Goal: Check status

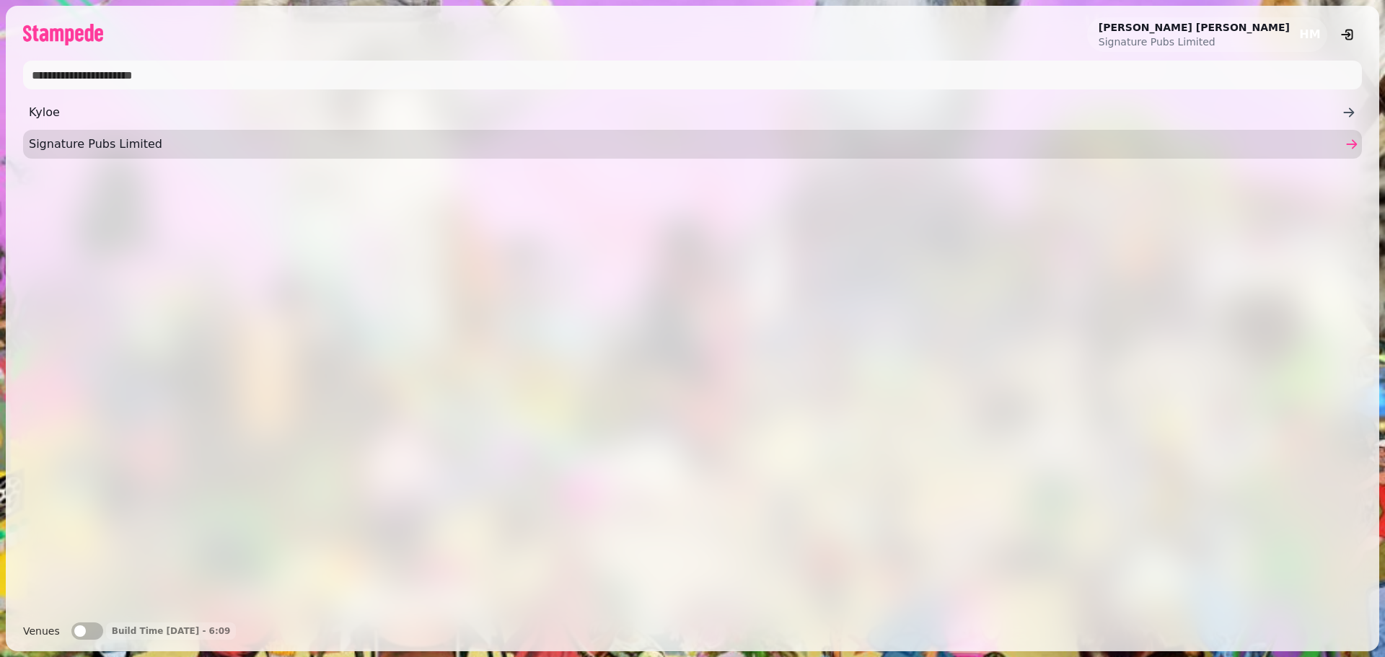
click at [141, 149] on span "Signature Pubs Limited" at bounding box center [685, 144] width 1313 height 17
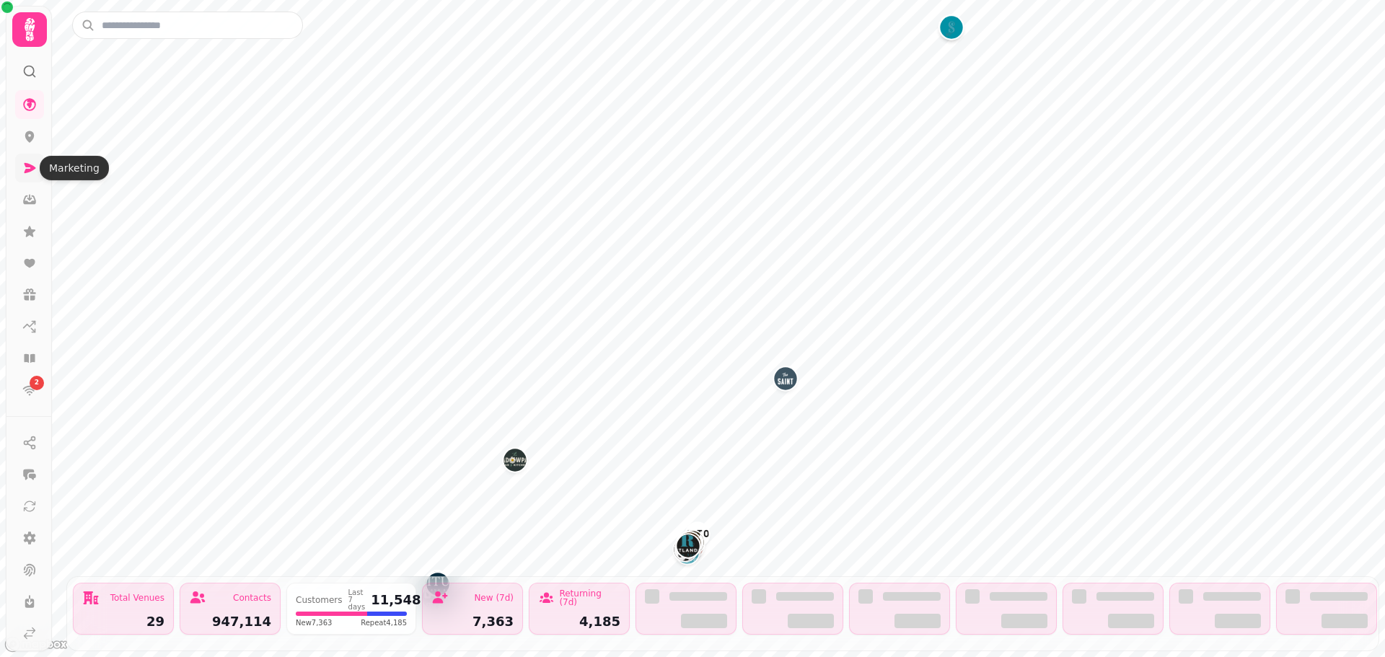
click at [25, 158] on link at bounding box center [29, 168] width 29 height 29
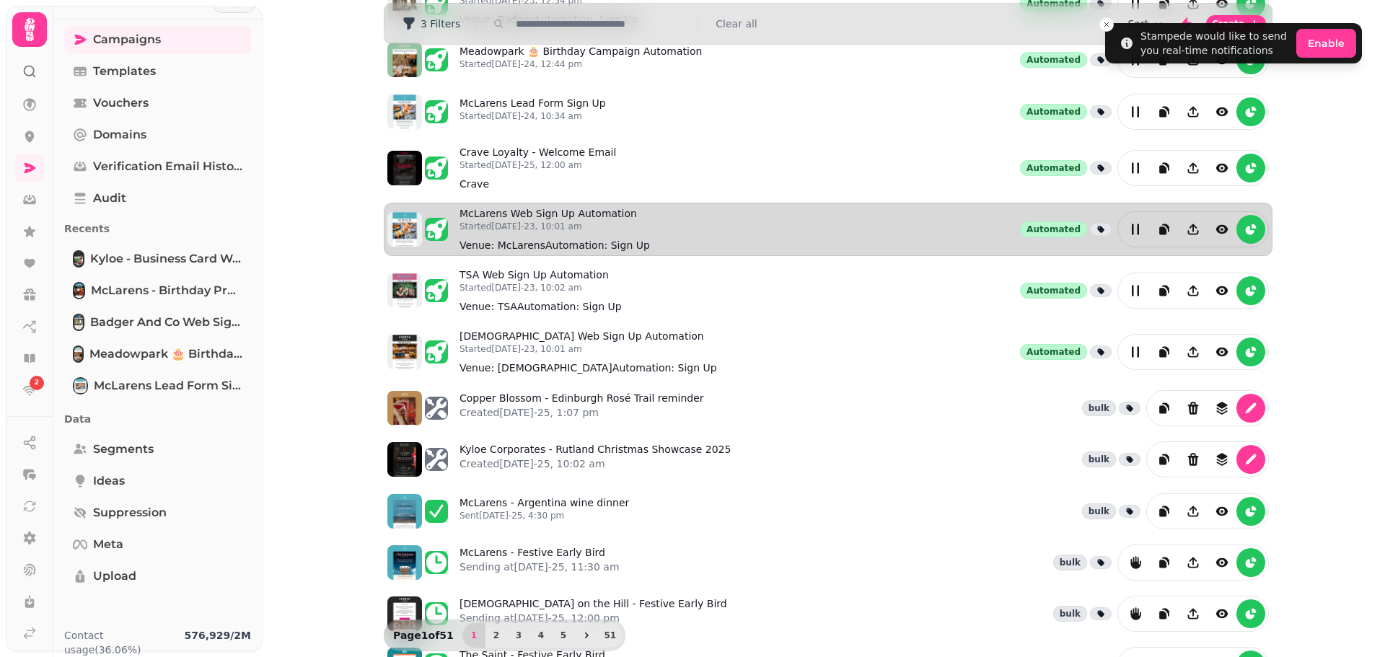
scroll to position [284, 0]
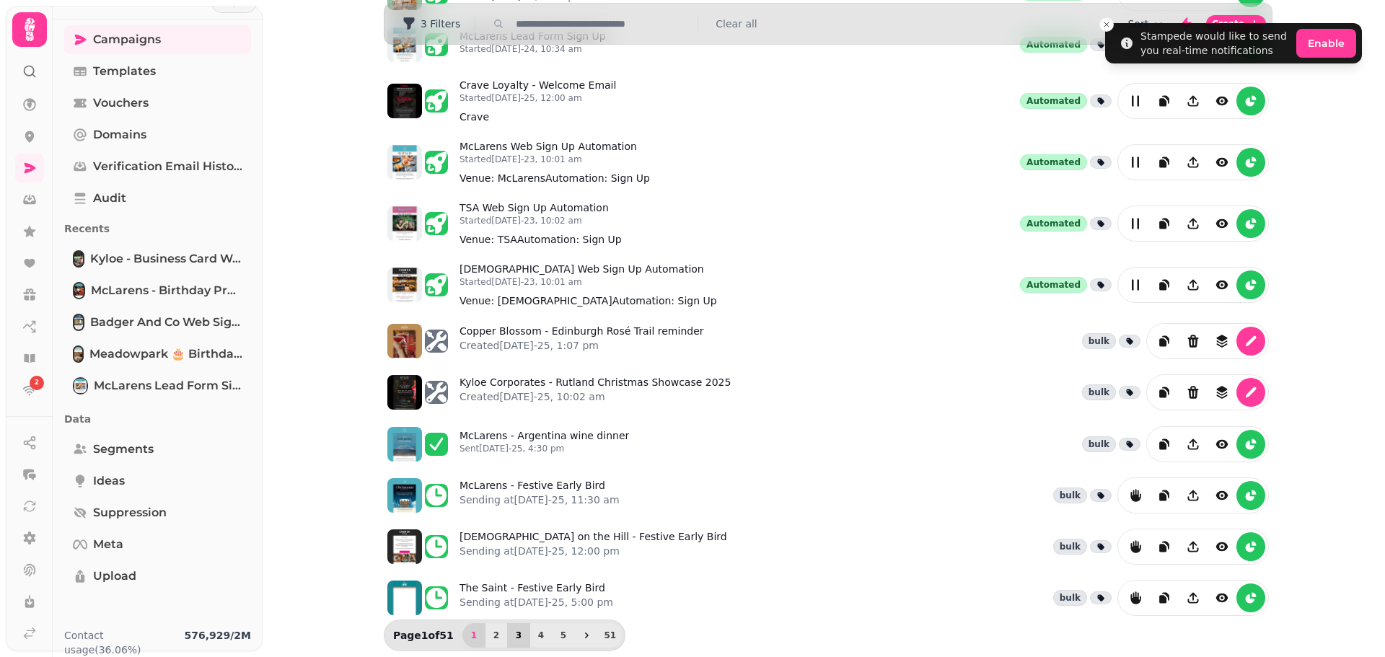
click at [507, 632] on button "3" at bounding box center [518, 635] width 23 height 25
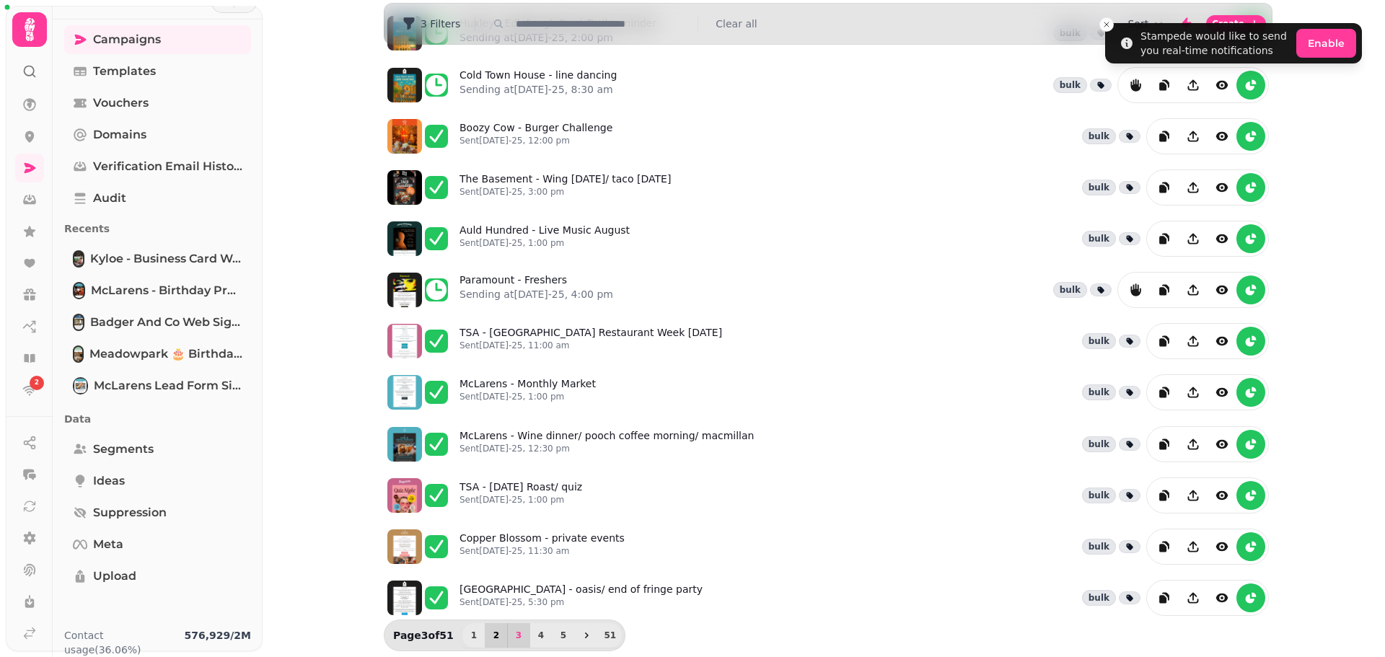
scroll to position [233, 0]
click at [491, 637] on span "2" at bounding box center [497, 635] width 12 height 9
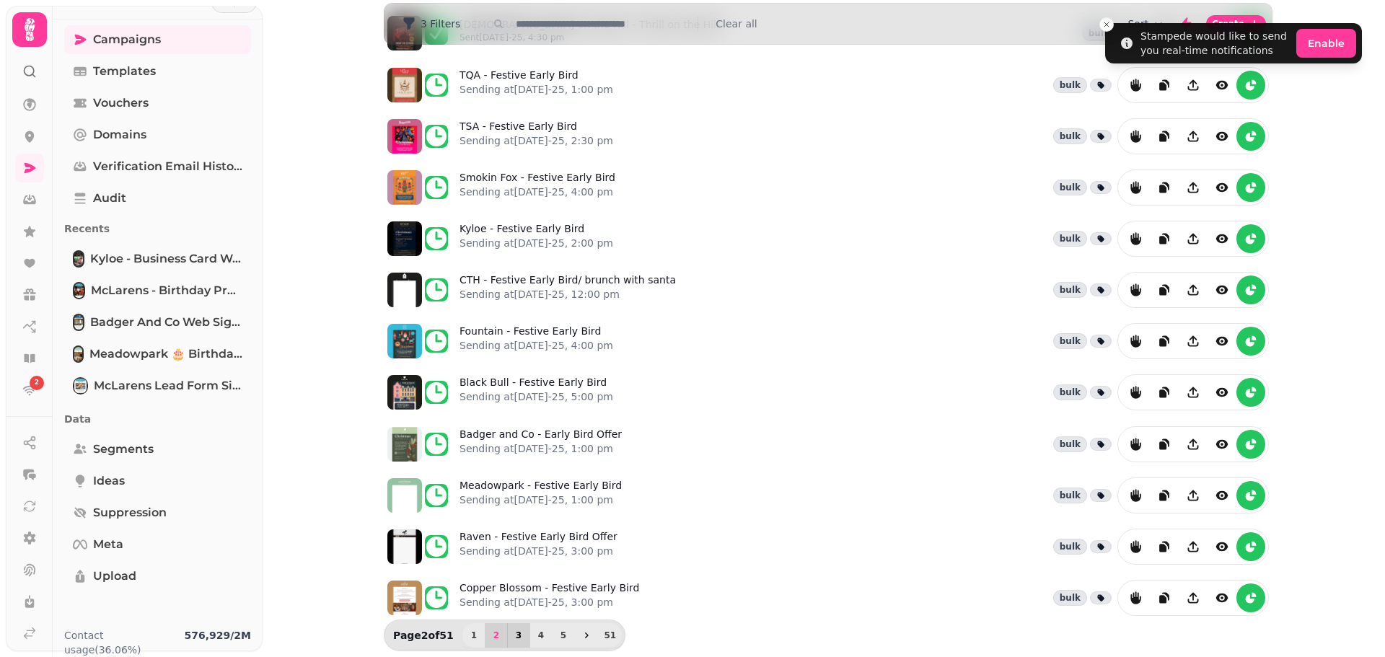
click at [511, 645] on button "3" at bounding box center [518, 635] width 23 height 25
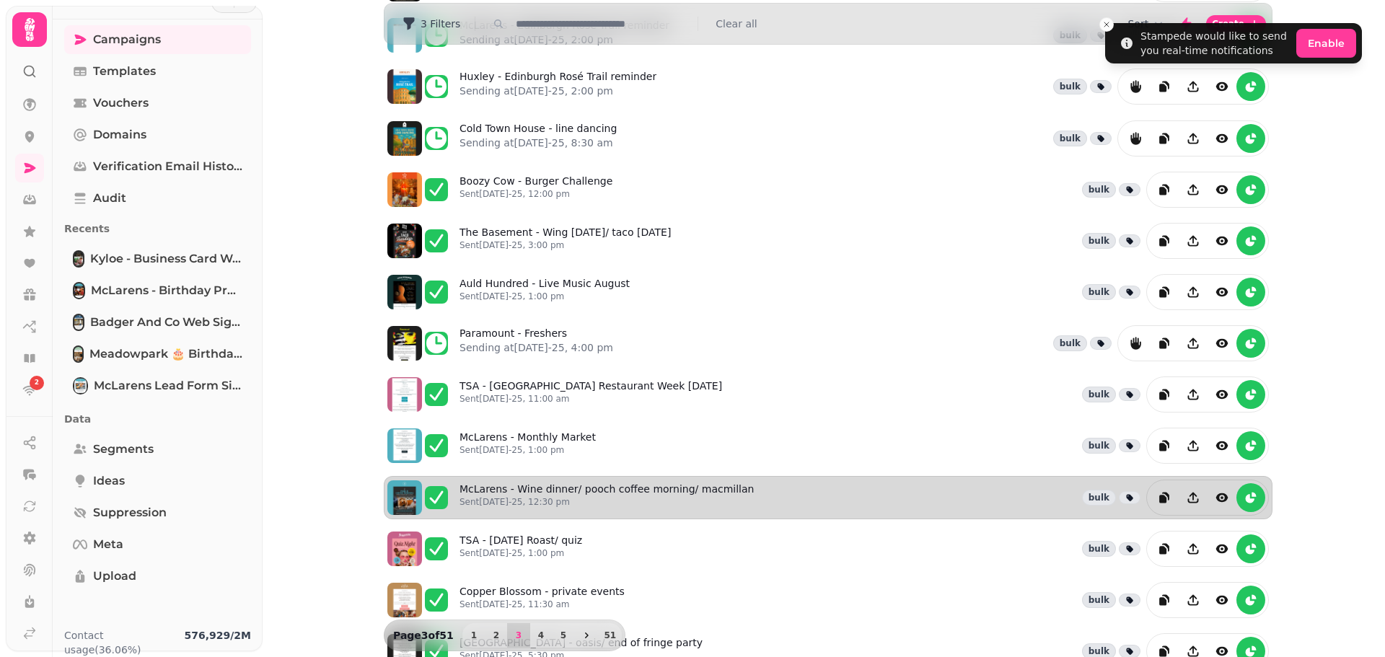
scroll to position [0, 0]
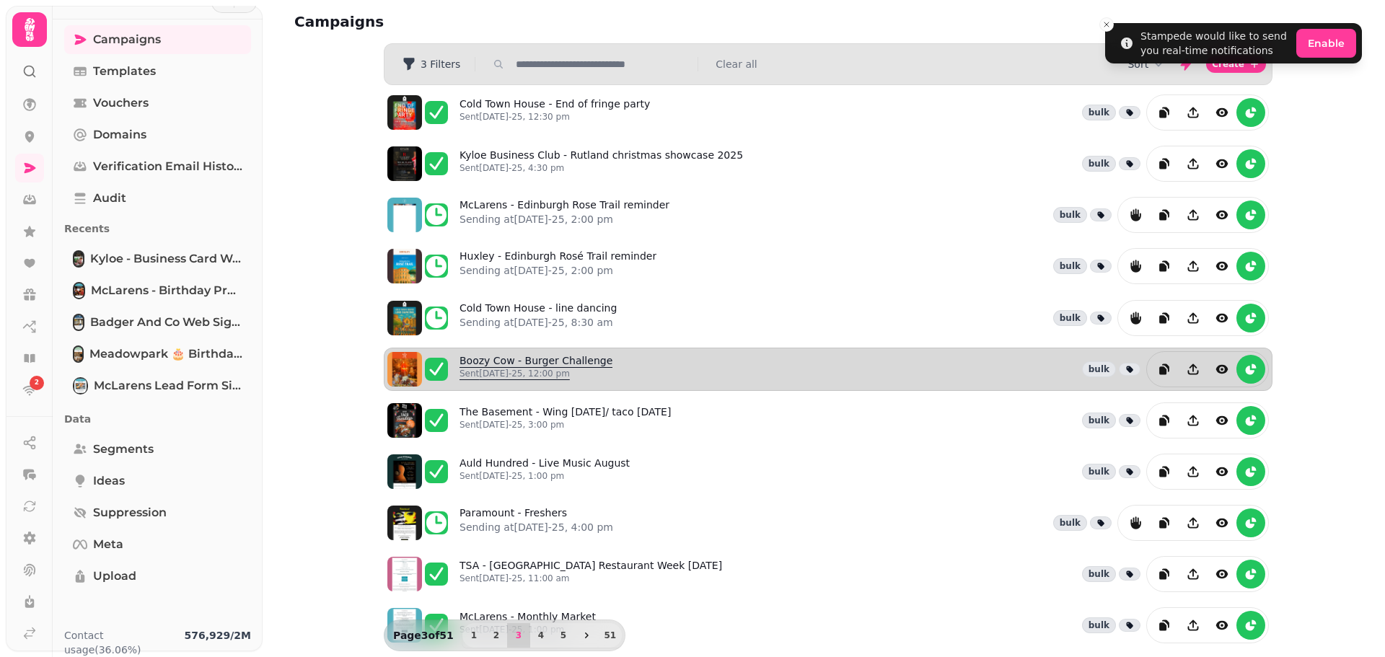
click at [532, 356] on link "Boozy Cow - Burger Challenge Sent 19th Aug-25, 12:00 pm" at bounding box center [536, 369] width 153 height 32
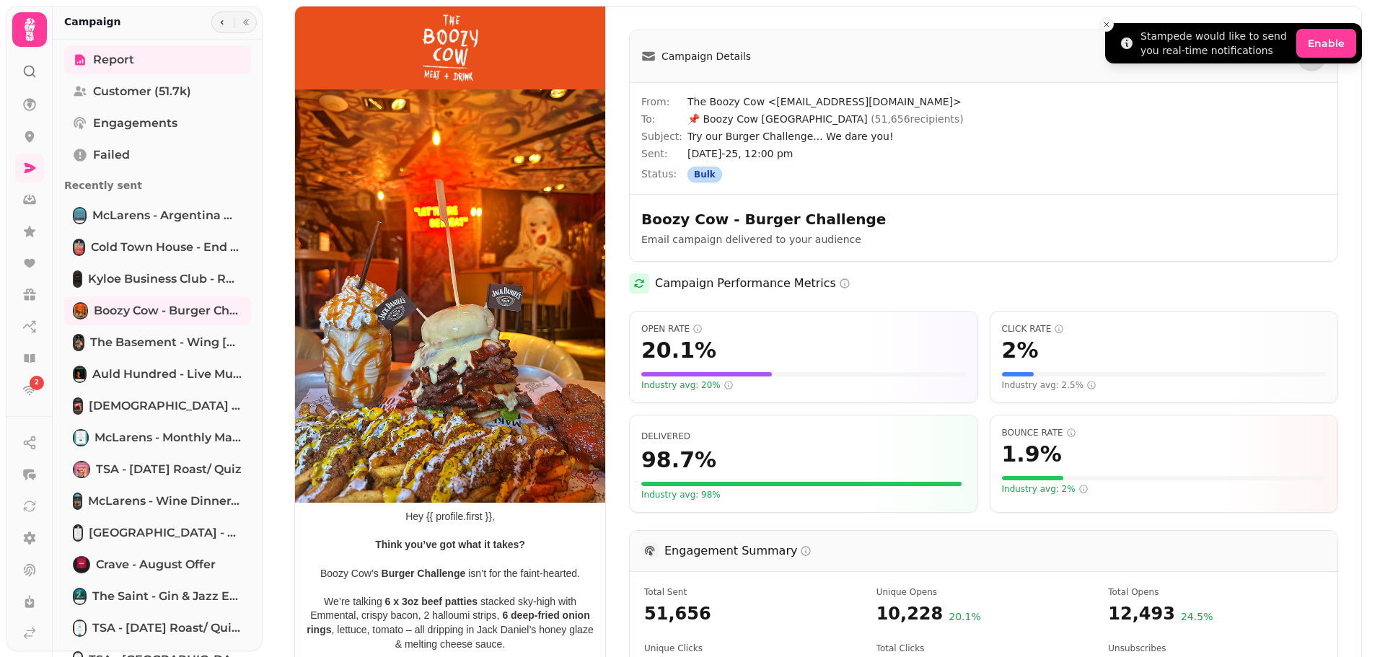
click at [1105, 22] on icon "Close toast" at bounding box center [1106, 24] width 9 height 9
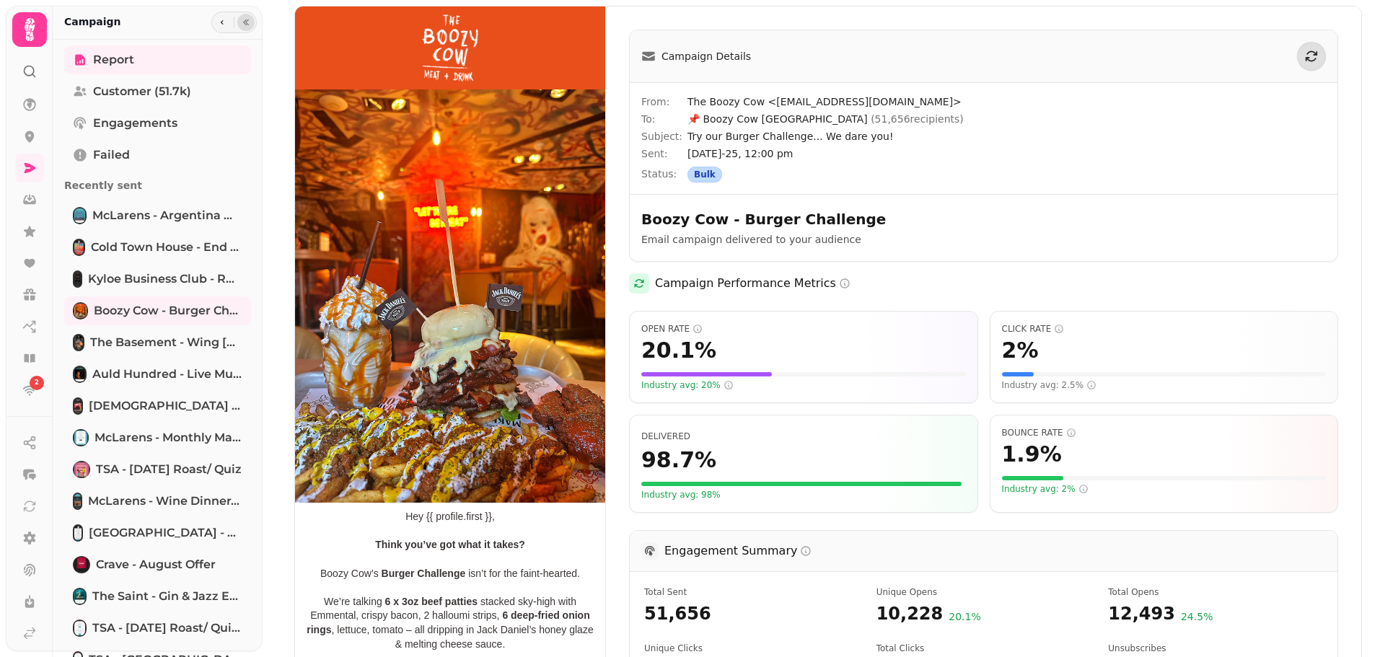
click at [249, 16] on button "button" at bounding box center [245, 22] width 17 height 17
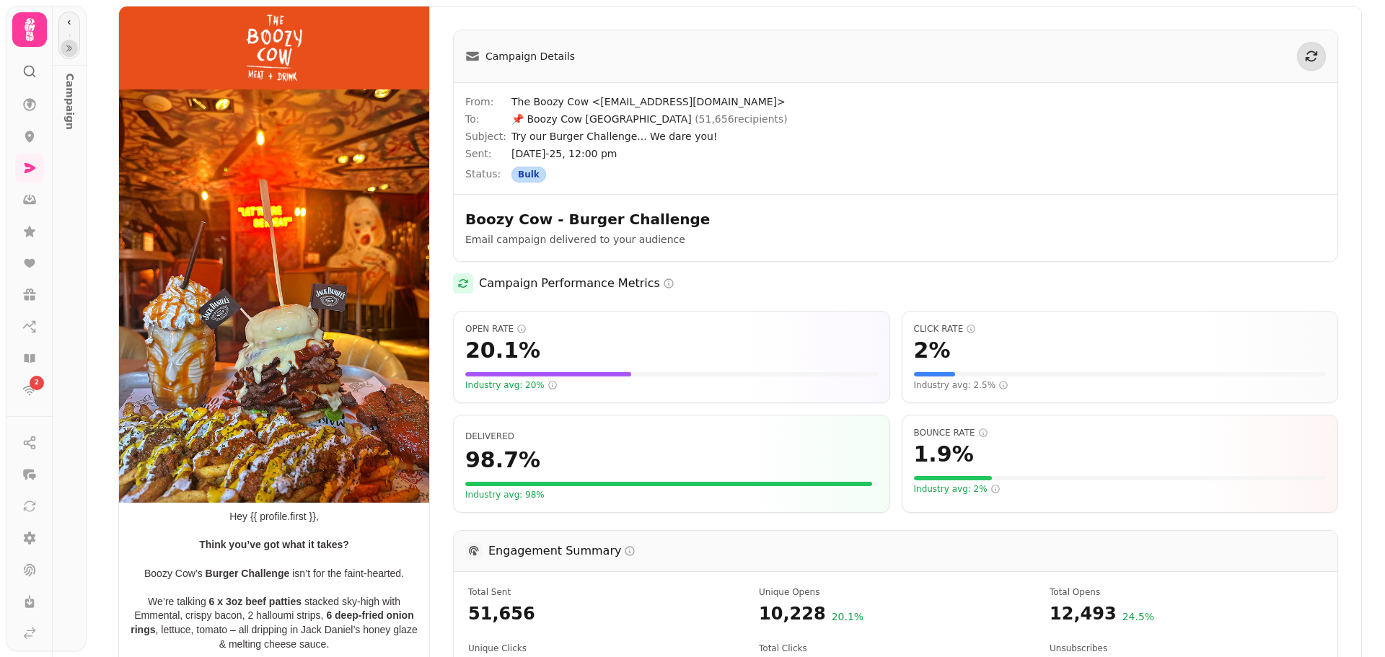
click at [65, 41] on button "button" at bounding box center [69, 48] width 17 height 17
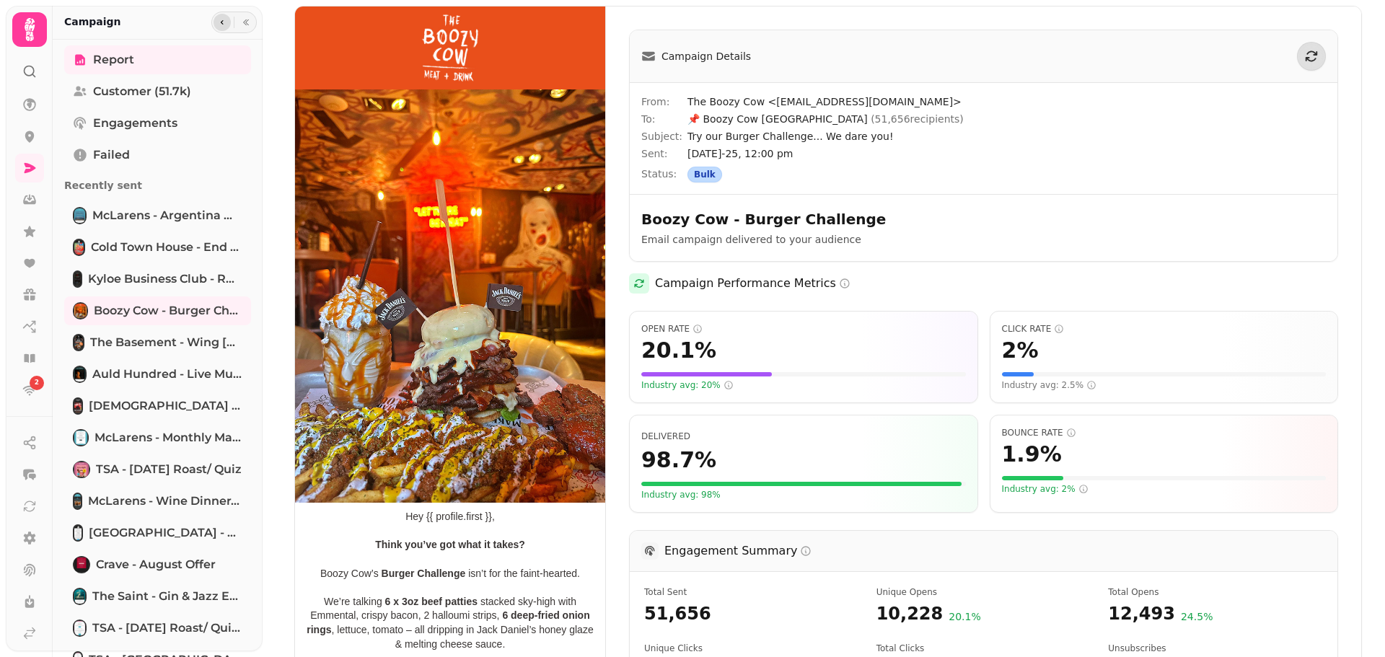
click at [223, 23] on icon "button" at bounding box center [222, 22] width 9 height 9
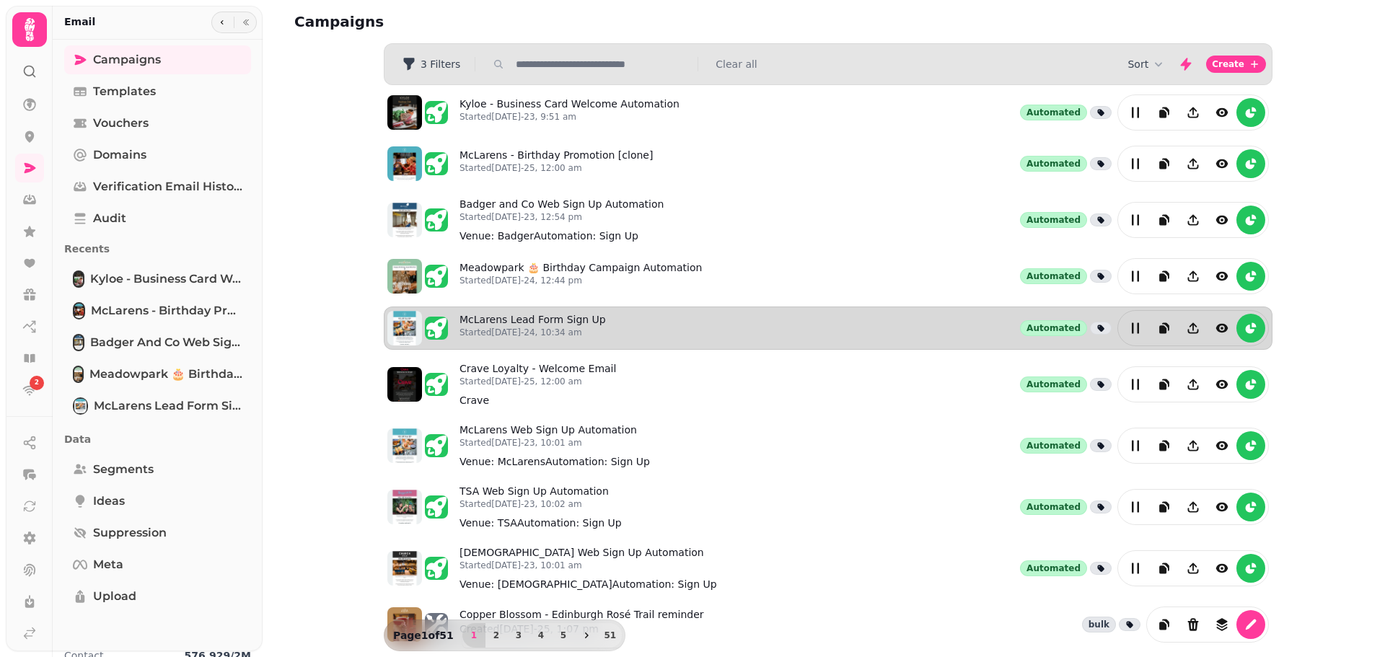
scroll to position [284, 0]
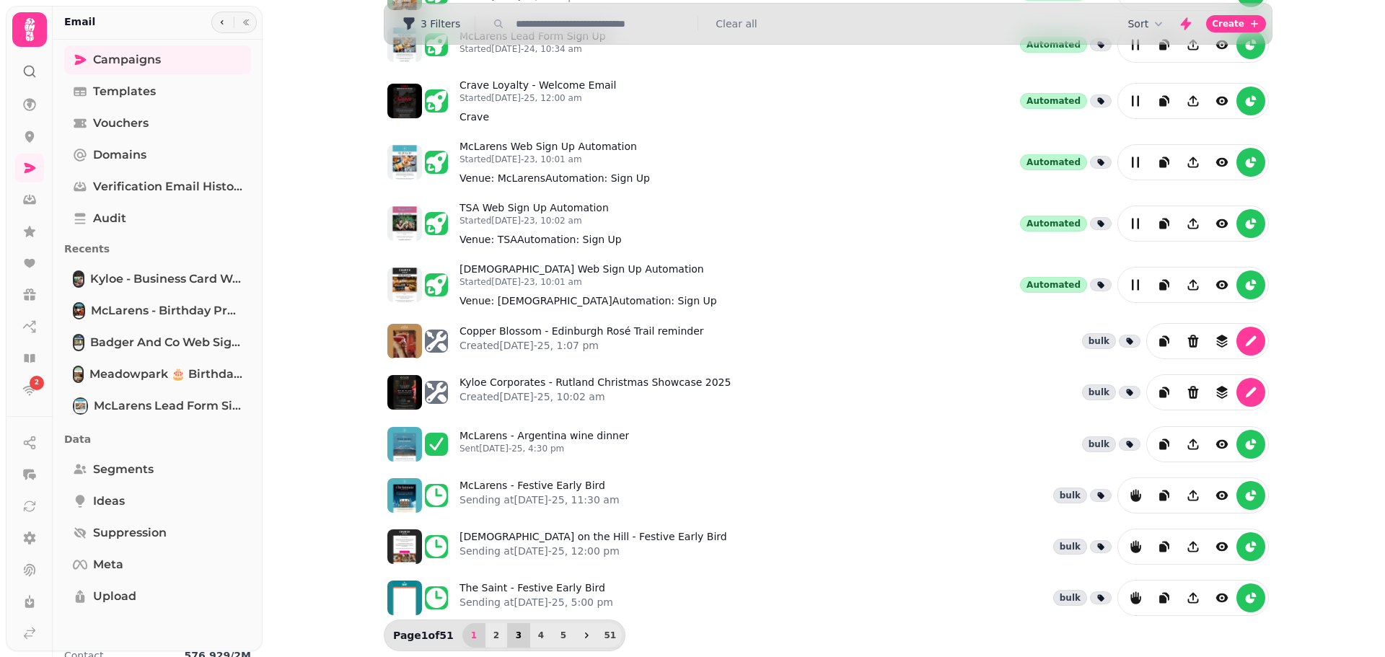
click at [507, 626] on button "3" at bounding box center [518, 635] width 23 height 25
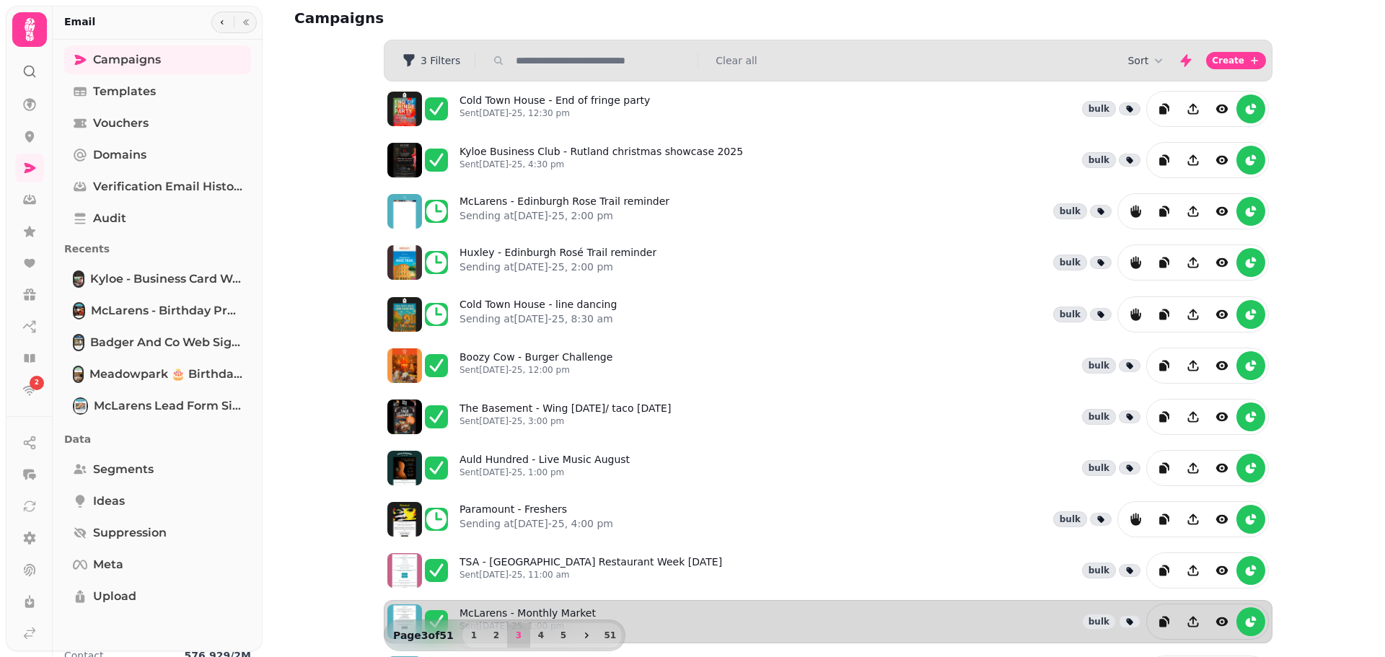
scroll to position [0, 0]
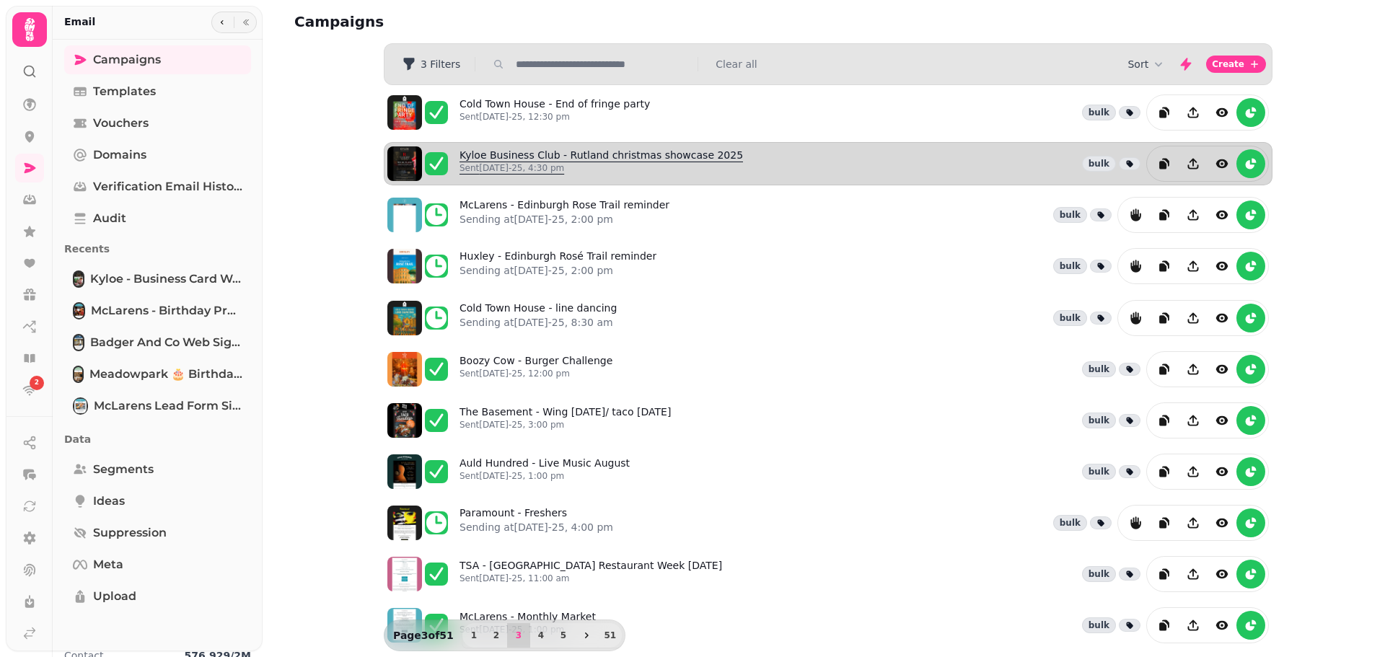
click at [628, 153] on link "Kyloe Business Club - Rutland christmas showcase 2025 Sent 19th Aug-25, 4:30 pm" at bounding box center [602, 164] width 284 height 32
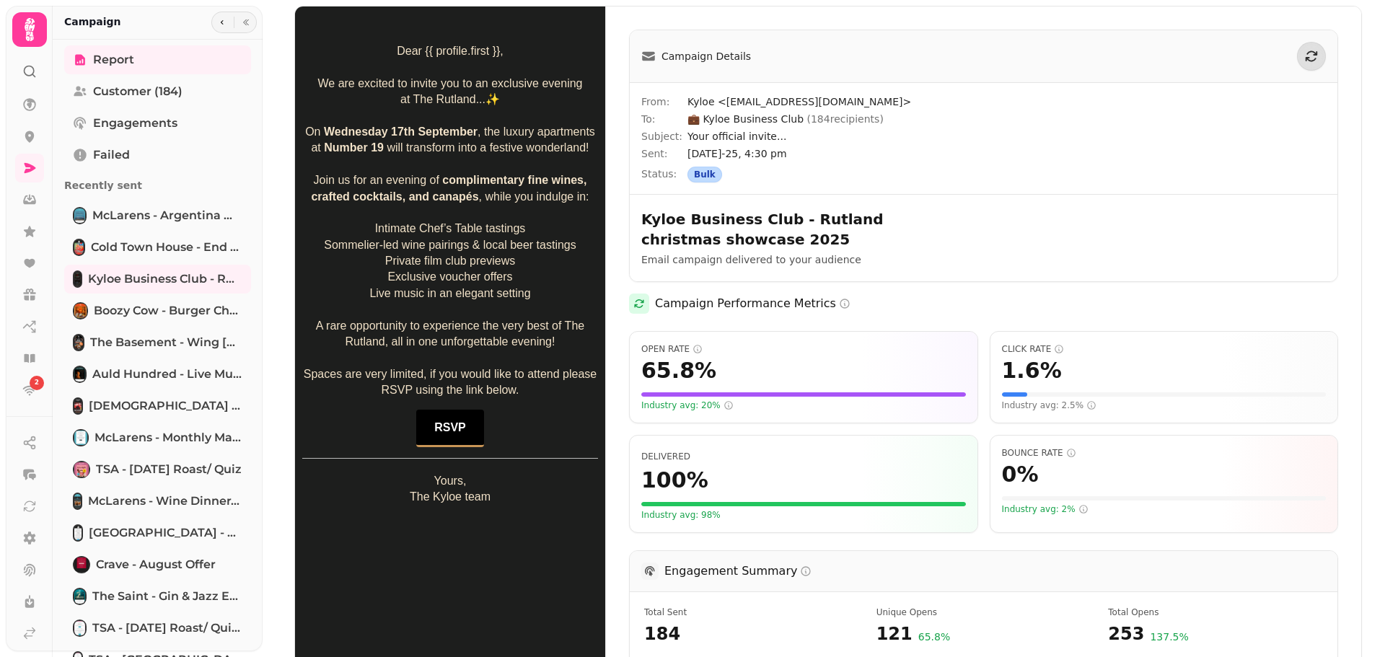
click at [230, 25] on div at bounding box center [233, 23] width 45 height 22
click at [224, 25] on button "button" at bounding box center [222, 22] width 17 height 17
